Goal: Find specific page/section: Find specific page/section

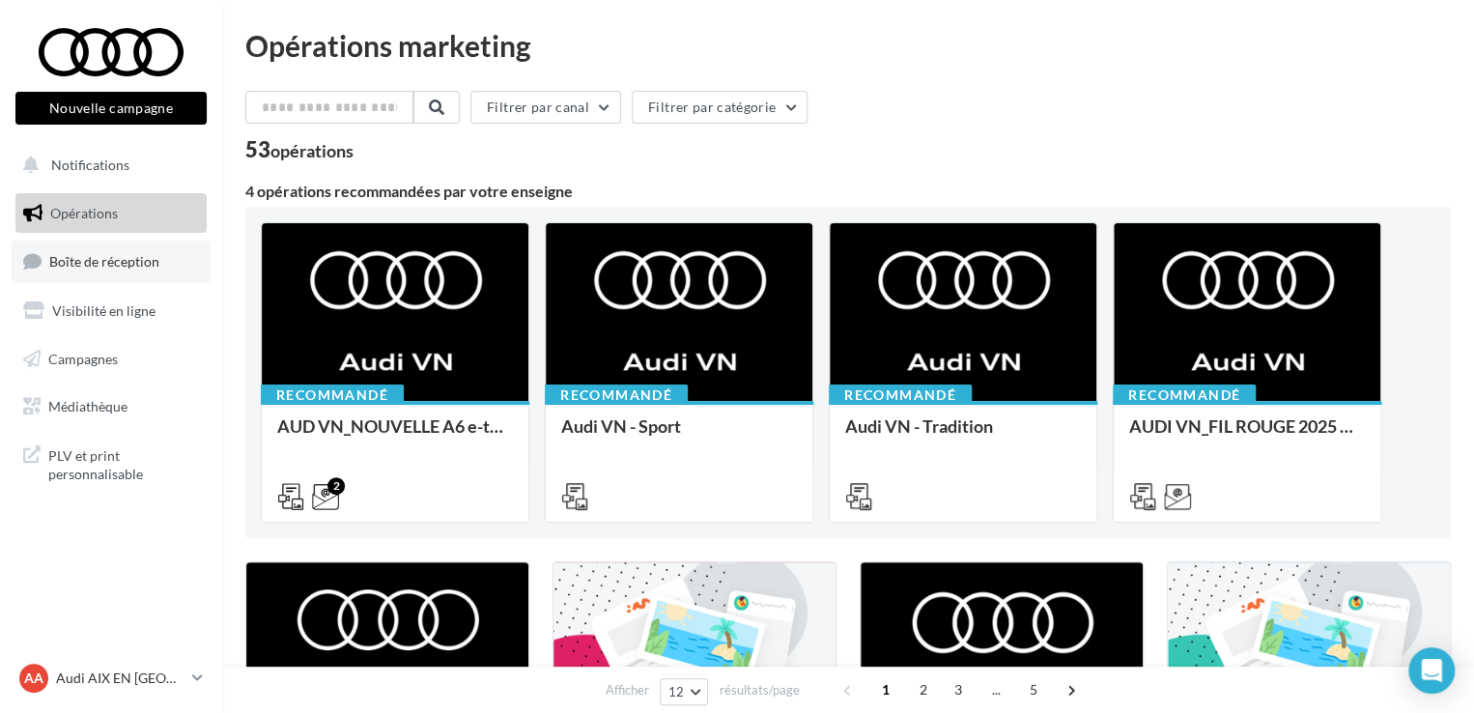
click at [128, 251] on link "Boîte de réception" at bounding box center [111, 261] width 199 height 42
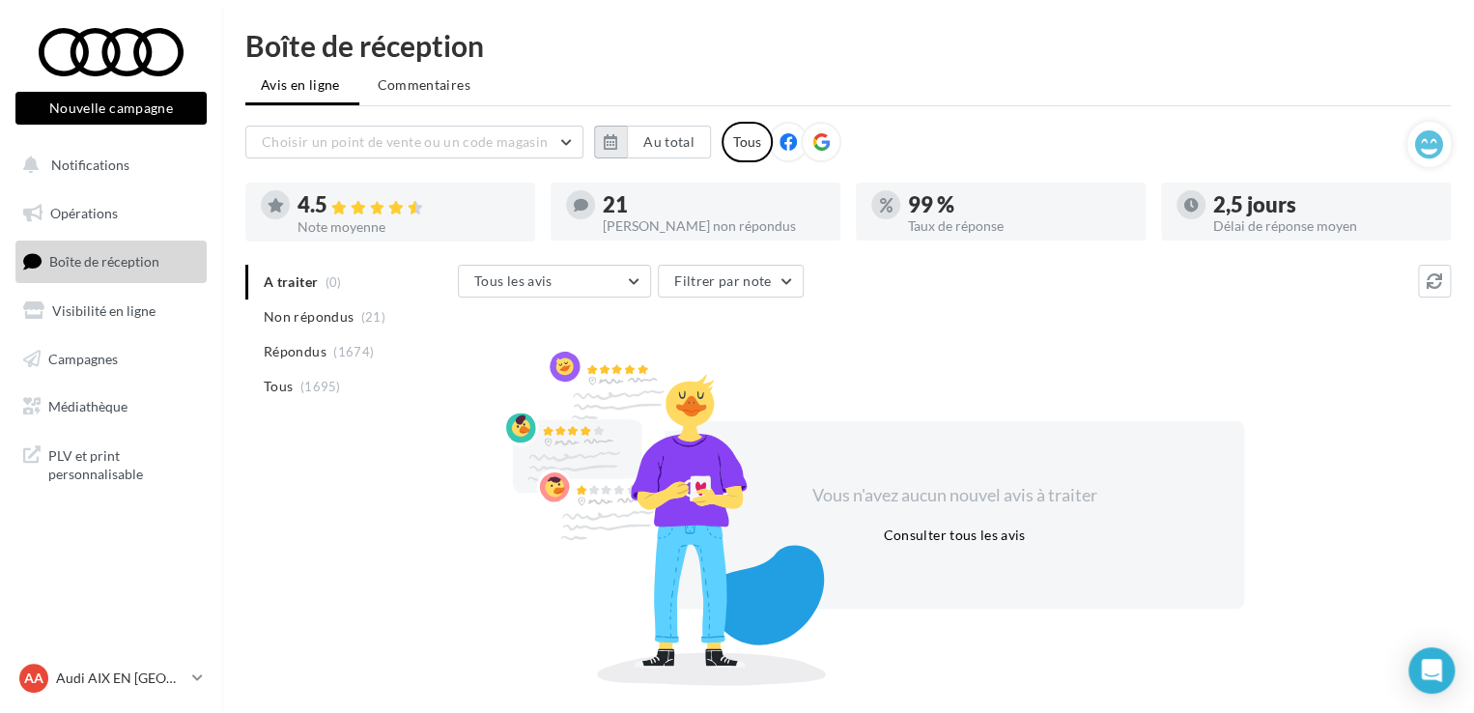
click at [599, 144] on button "button" at bounding box center [610, 142] width 33 height 33
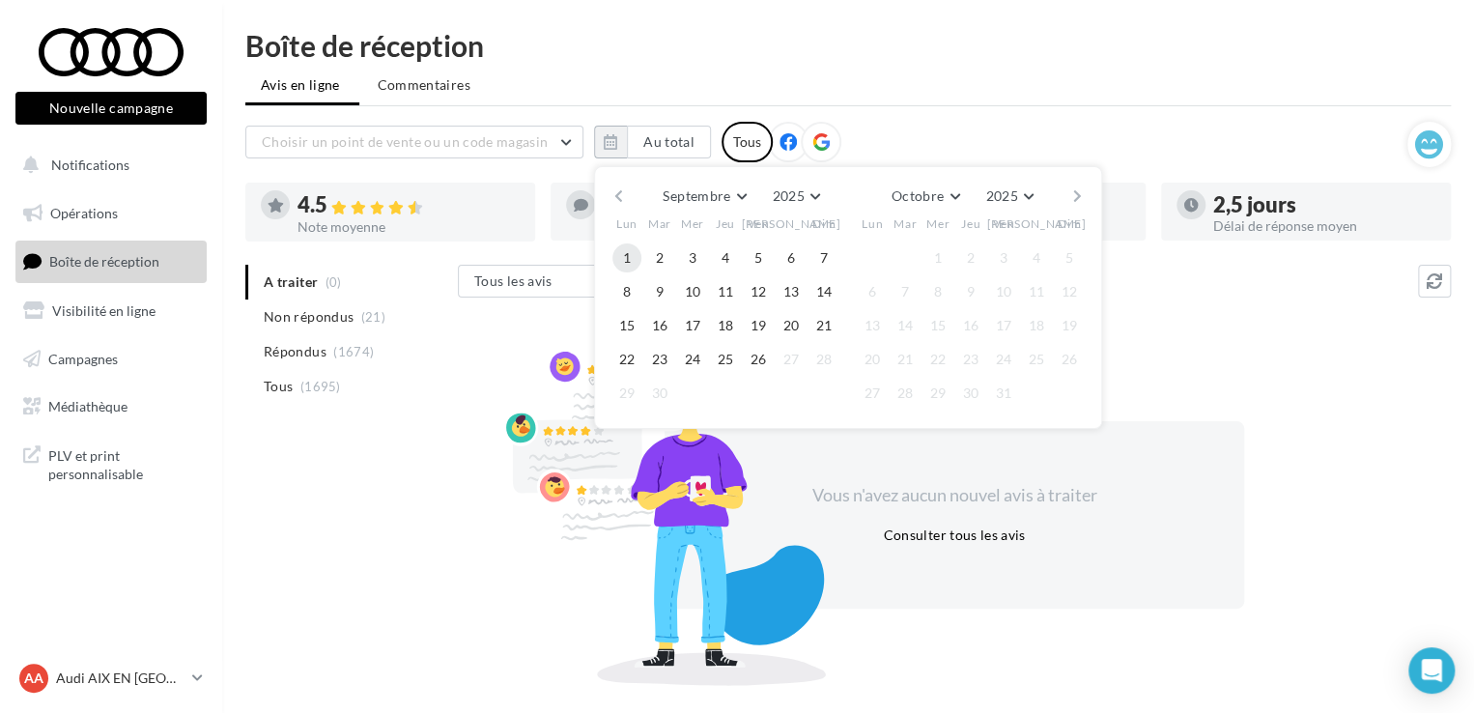
click at [621, 250] on button "1" at bounding box center [626, 257] width 29 height 29
click at [755, 360] on button "26" at bounding box center [758, 359] width 29 height 29
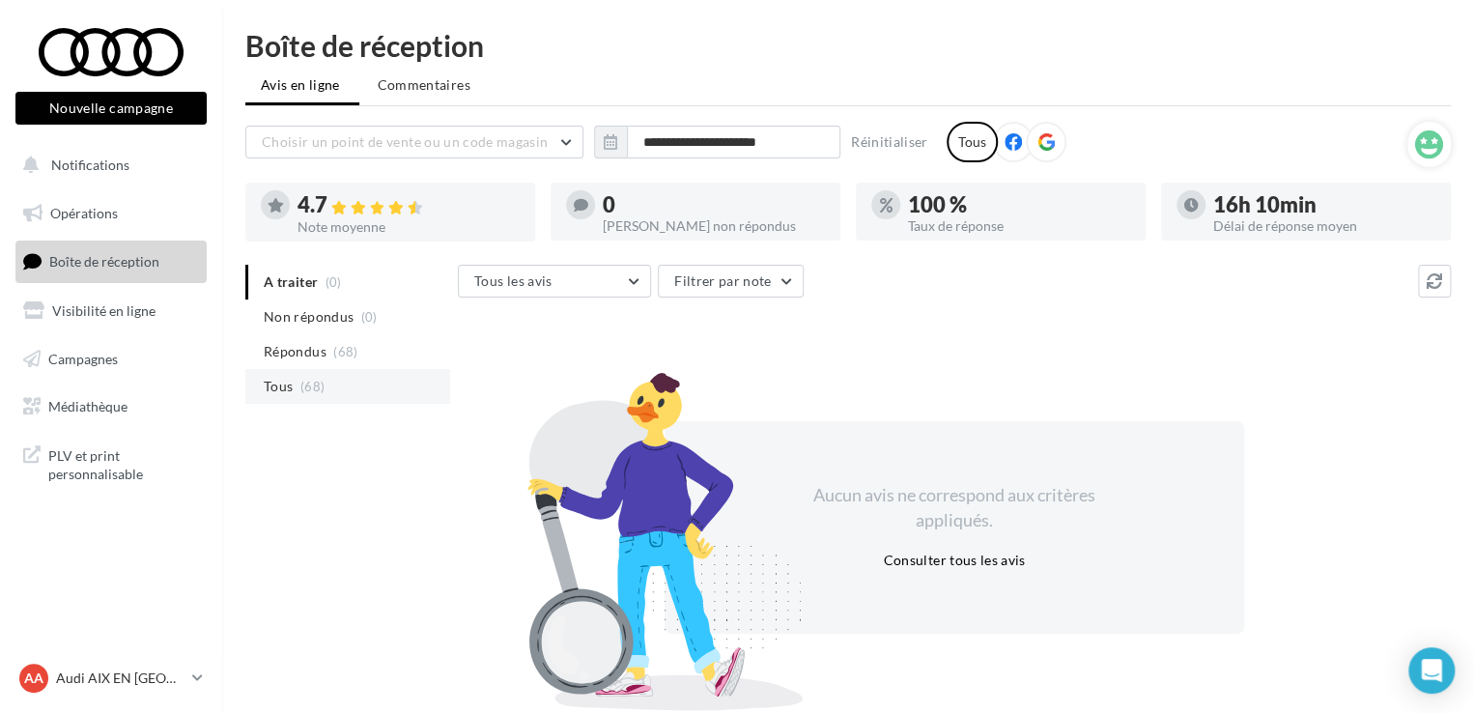
click at [328, 391] on li "Tous (68)" at bounding box center [347, 386] width 205 height 35
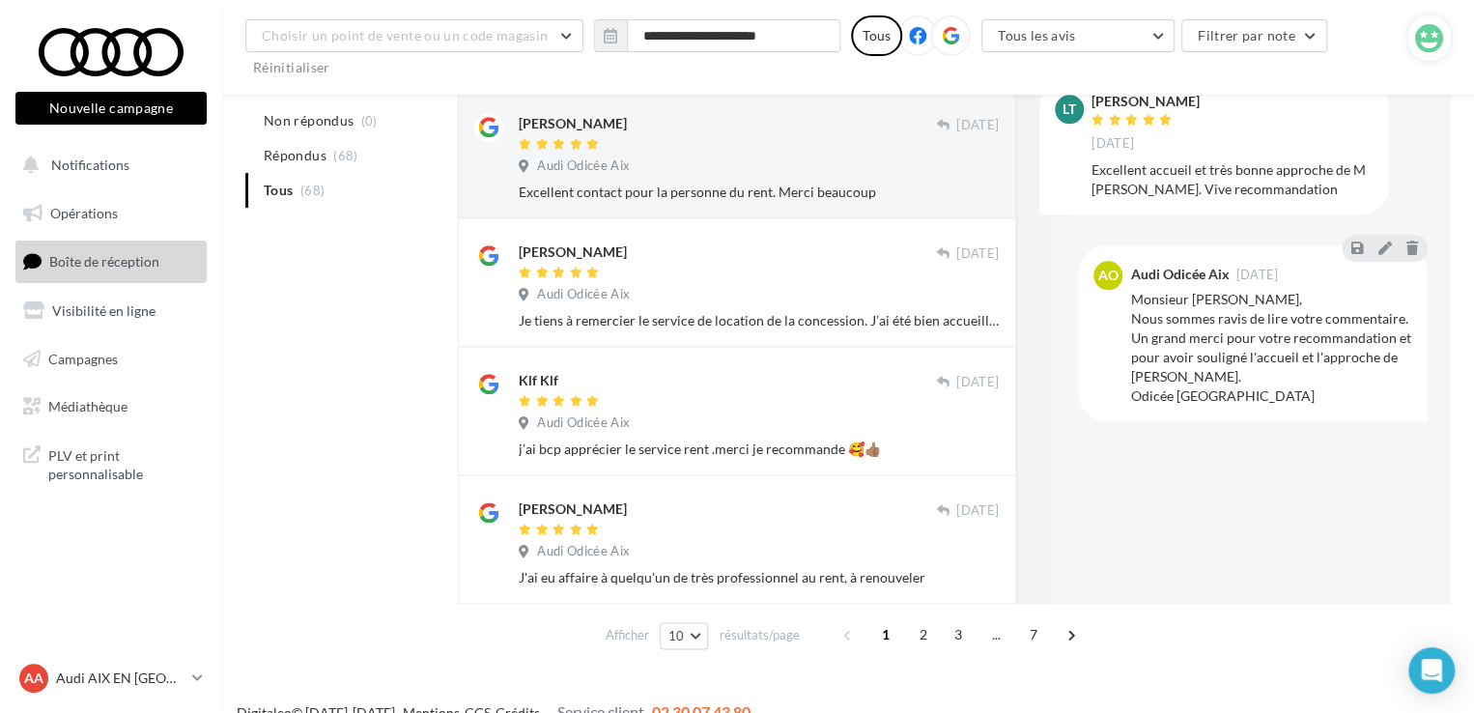
scroll to position [1029, 0]
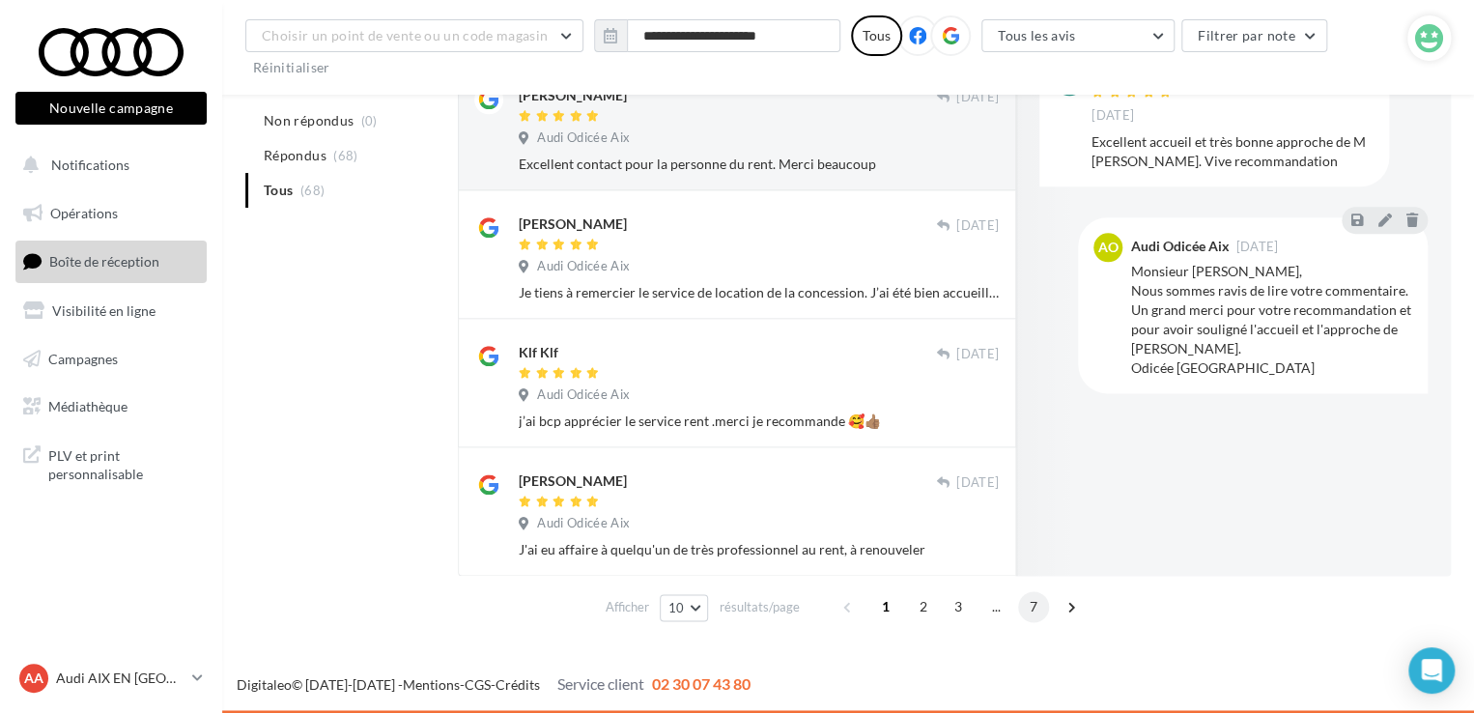
click at [1023, 606] on span "7" at bounding box center [1033, 606] width 31 height 31
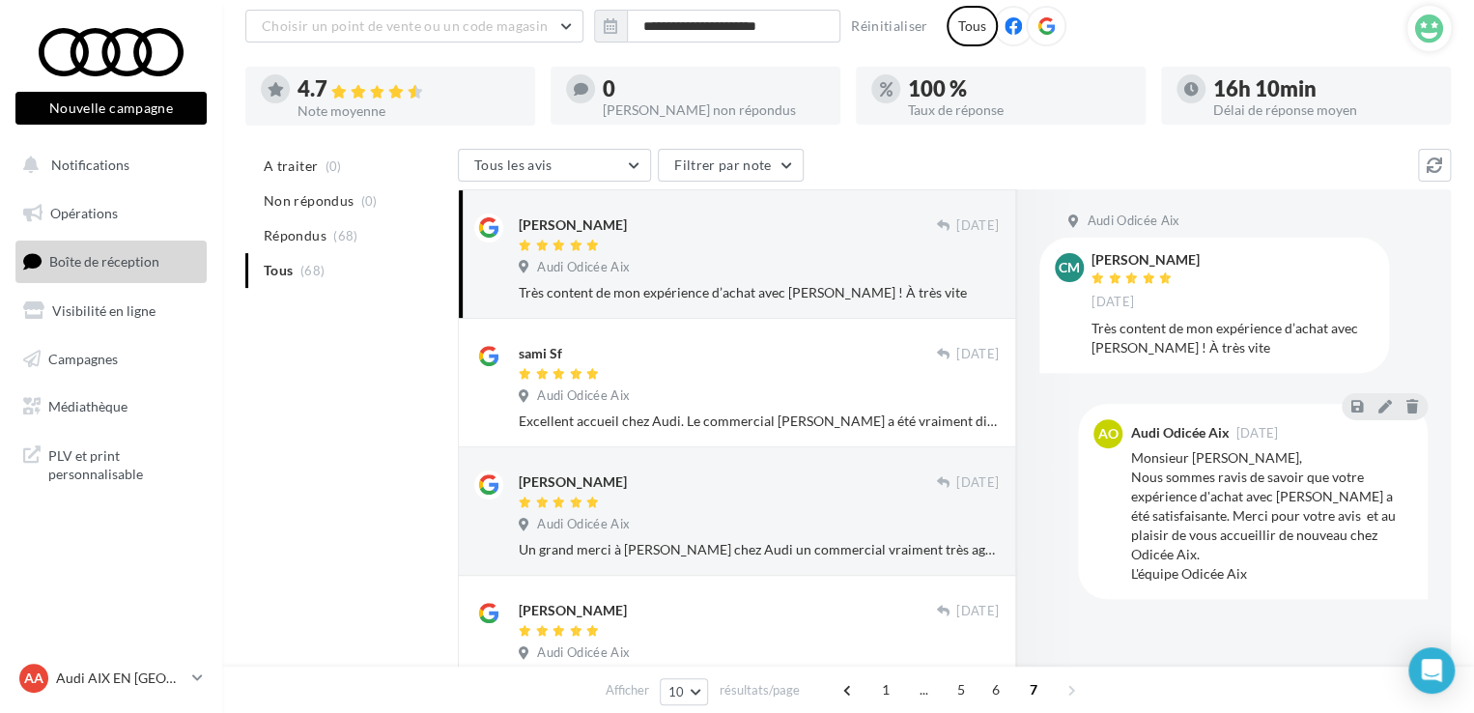
scroll to position [108, 0]
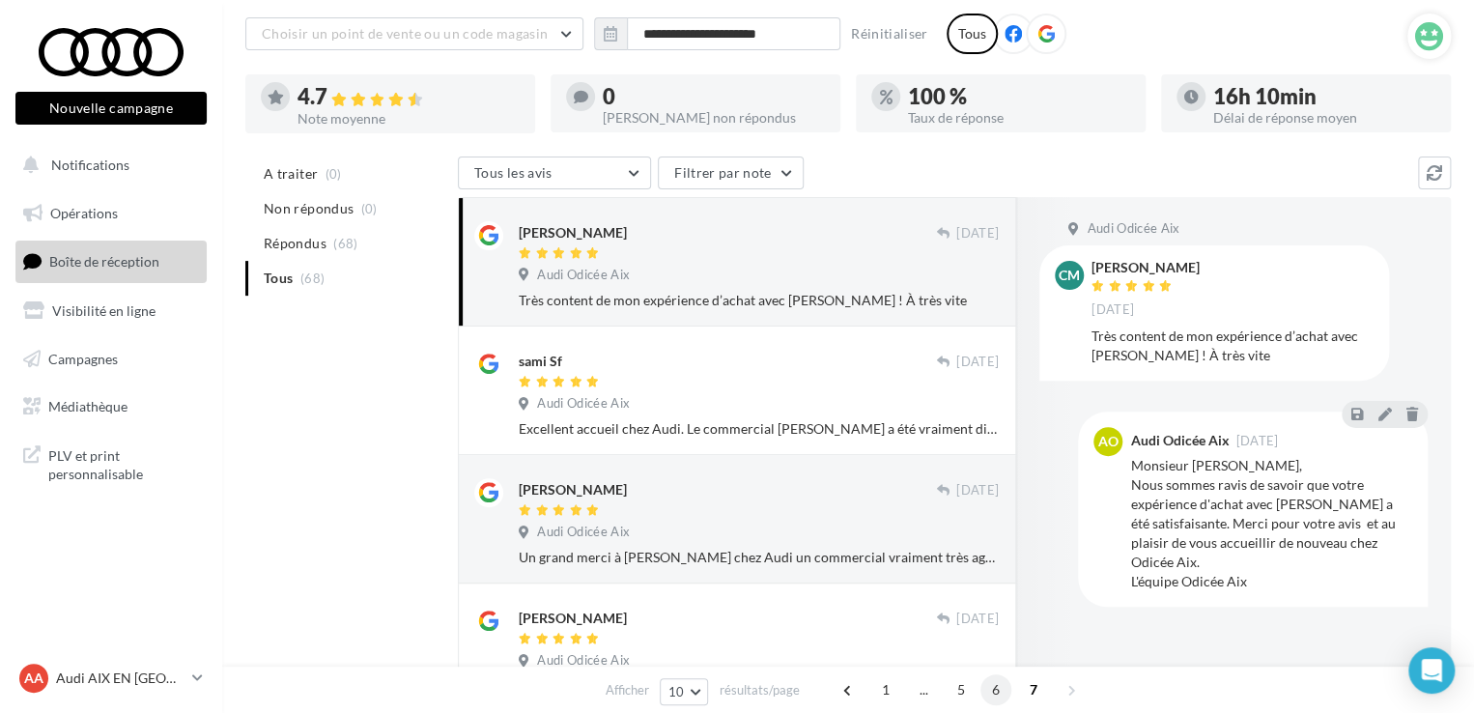
click at [990, 695] on span "6" at bounding box center [995, 689] width 31 height 31
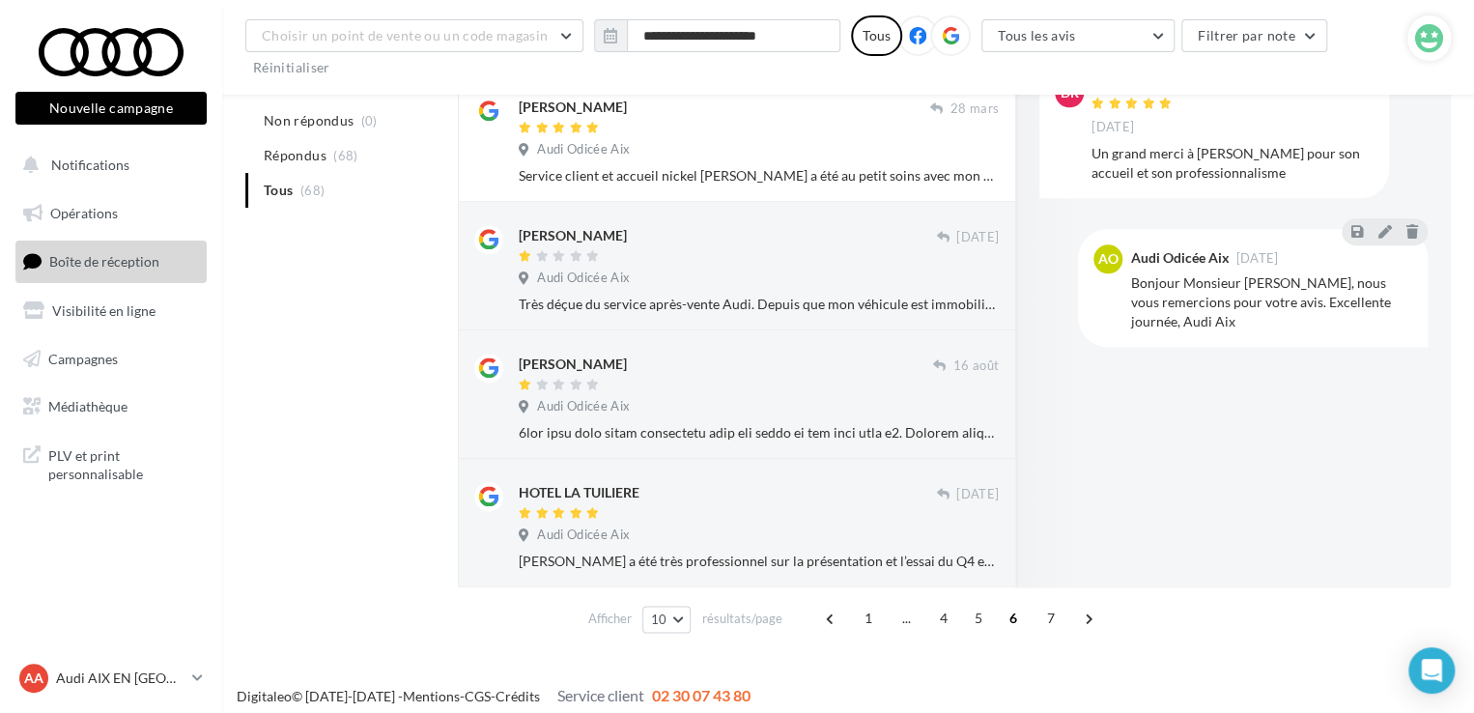
scroll to position [1049, 0]
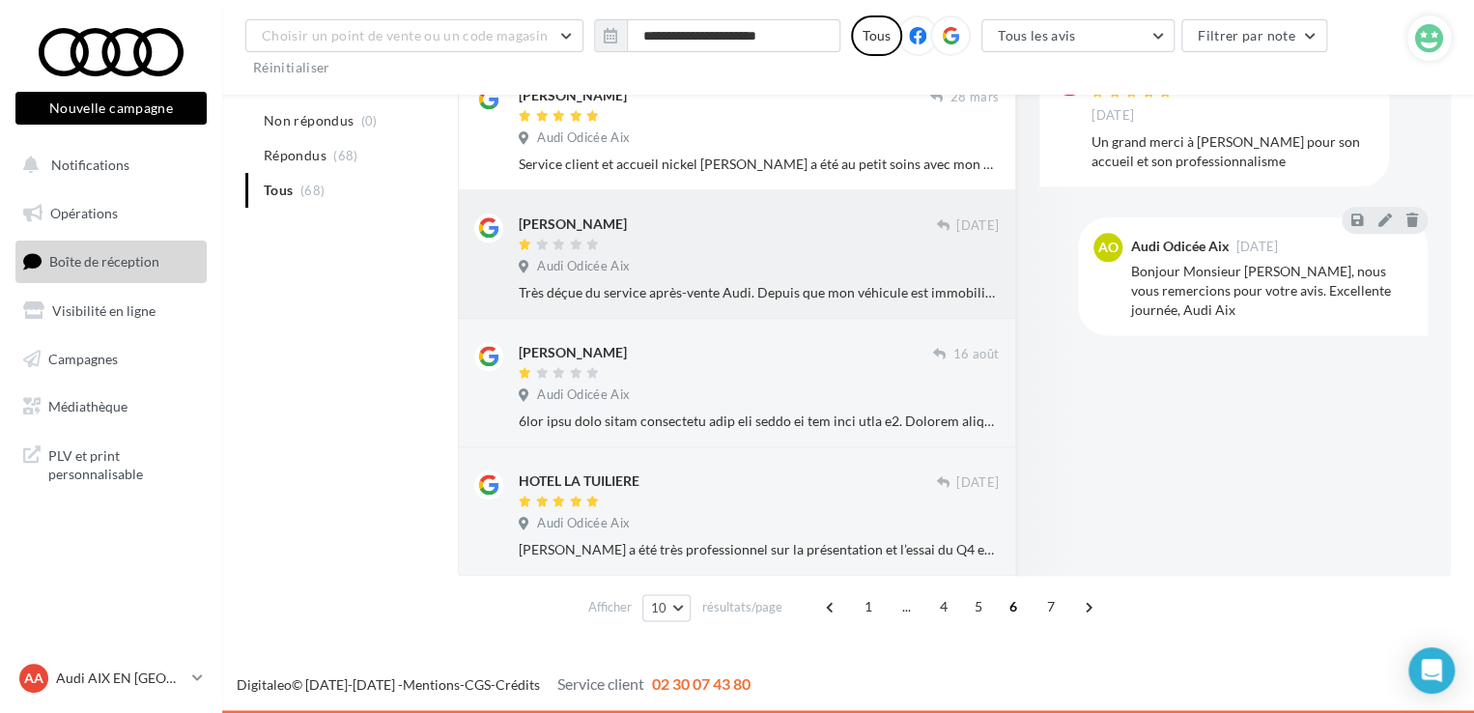
click at [823, 248] on div at bounding box center [727, 246] width 417 height 16
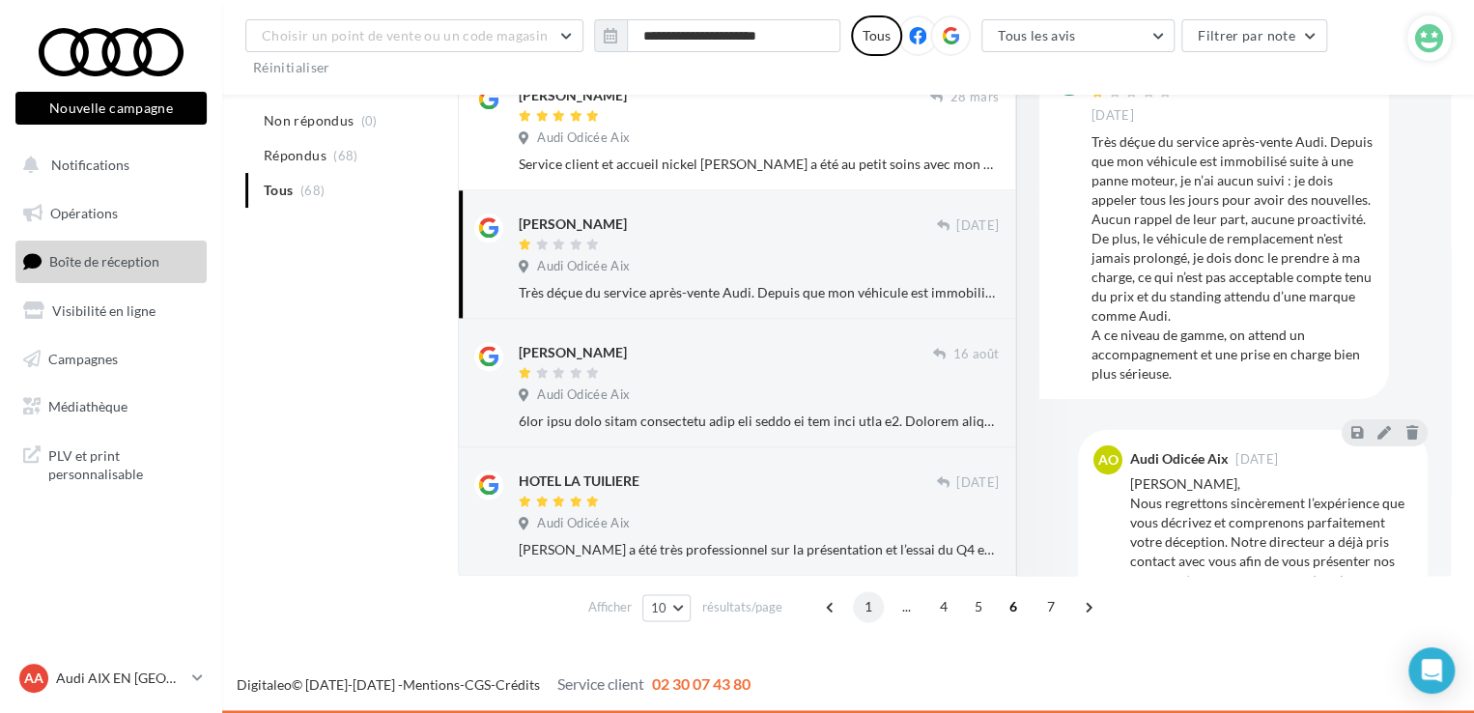
click at [861, 597] on span "1" at bounding box center [868, 606] width 31 height 31
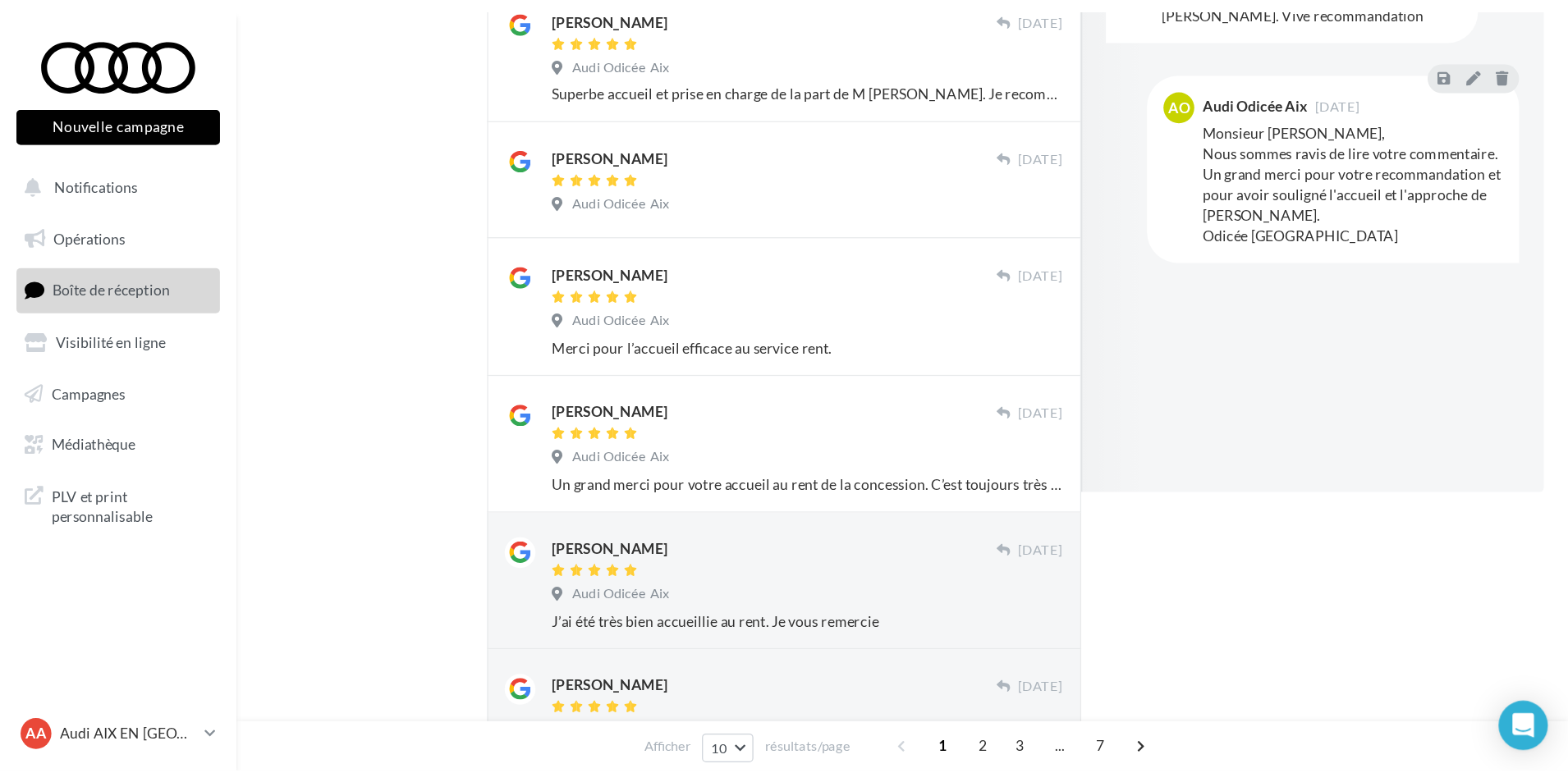
scroll to position [0, 0]
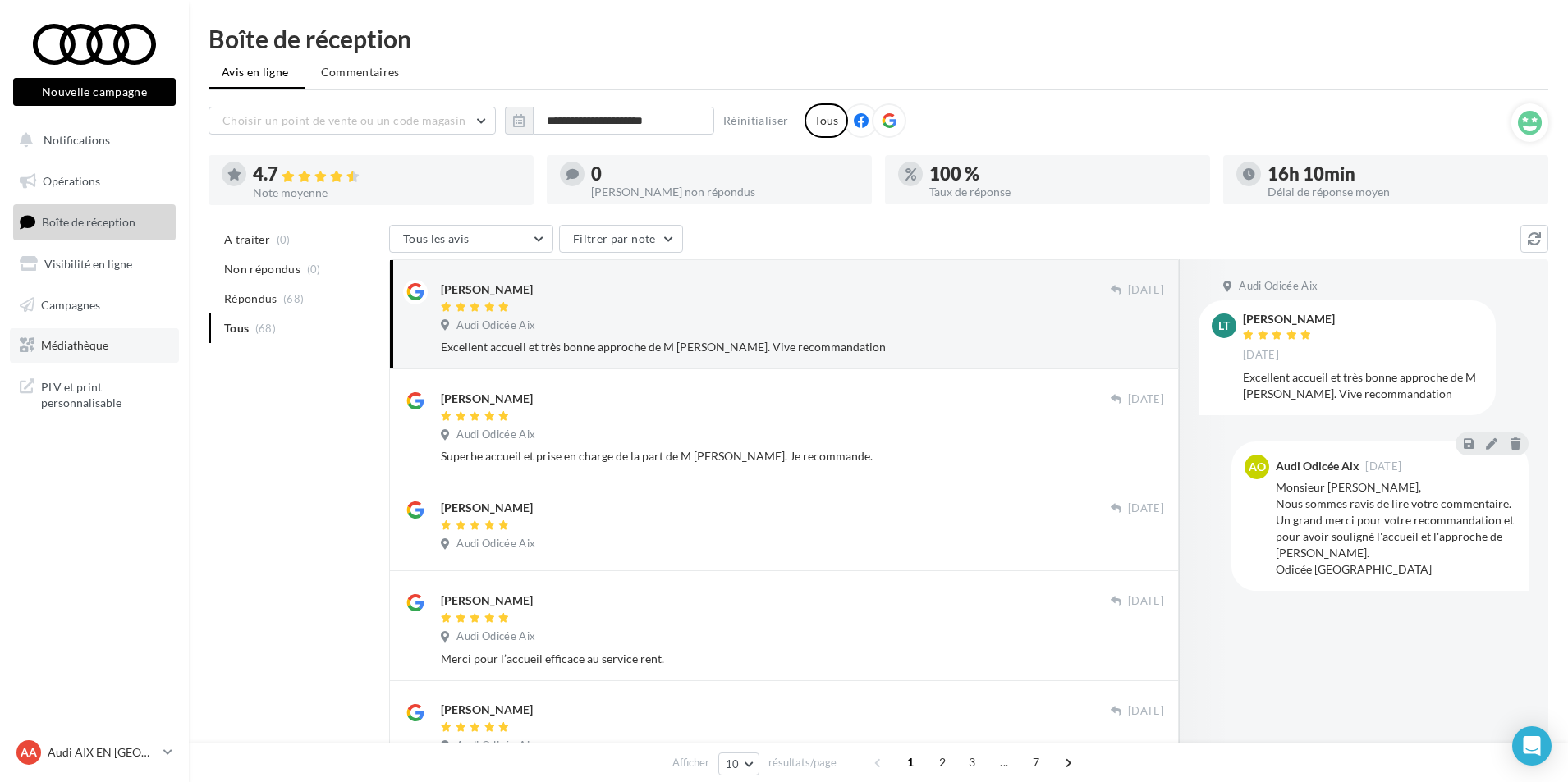
click at [75, 349] on span "Médiathèque" at bounding box center [74, 345] width 67 height 14
